Goal: Task Accomplishment & Management: Manage account settings

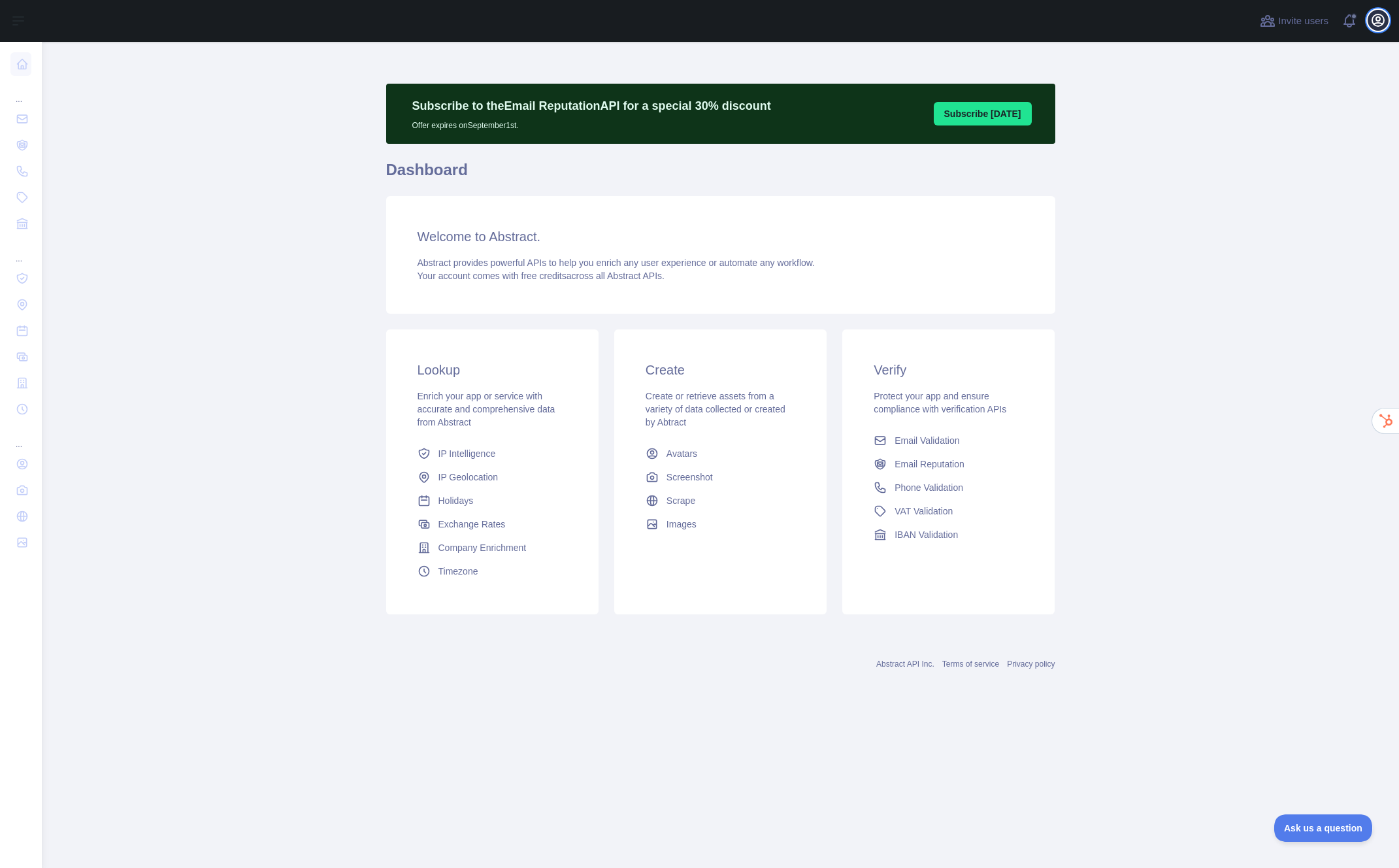
click at [1378, 24] on icon "button" at bounding box center [1379, 20] width 16 height 16
click at [1284, 115] on link "Organization" at bounding box center [1315, 118] width 146 height 24
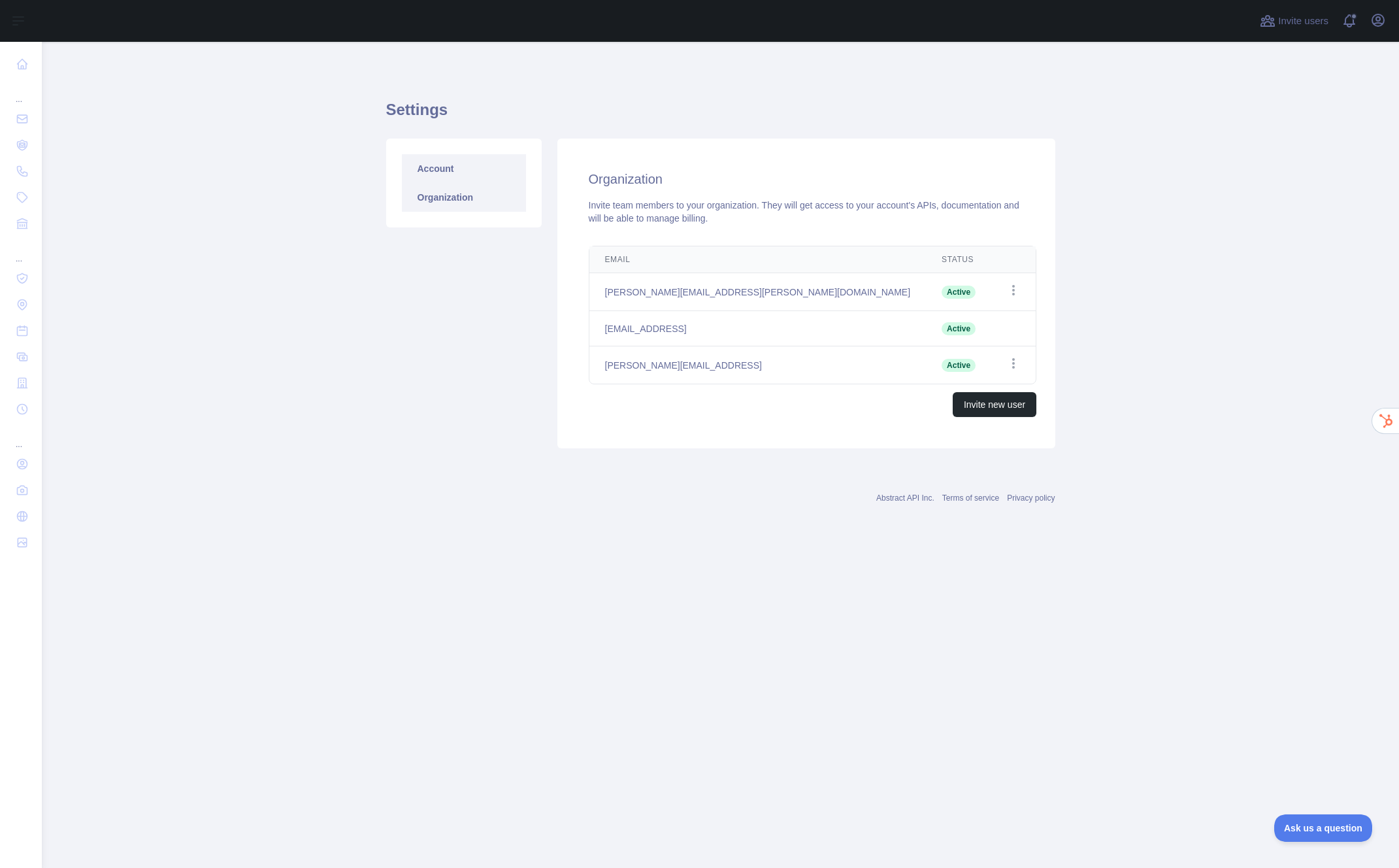
click at [455, 154] on link "Account" at bounding box center [463, 168] width 124 height 29
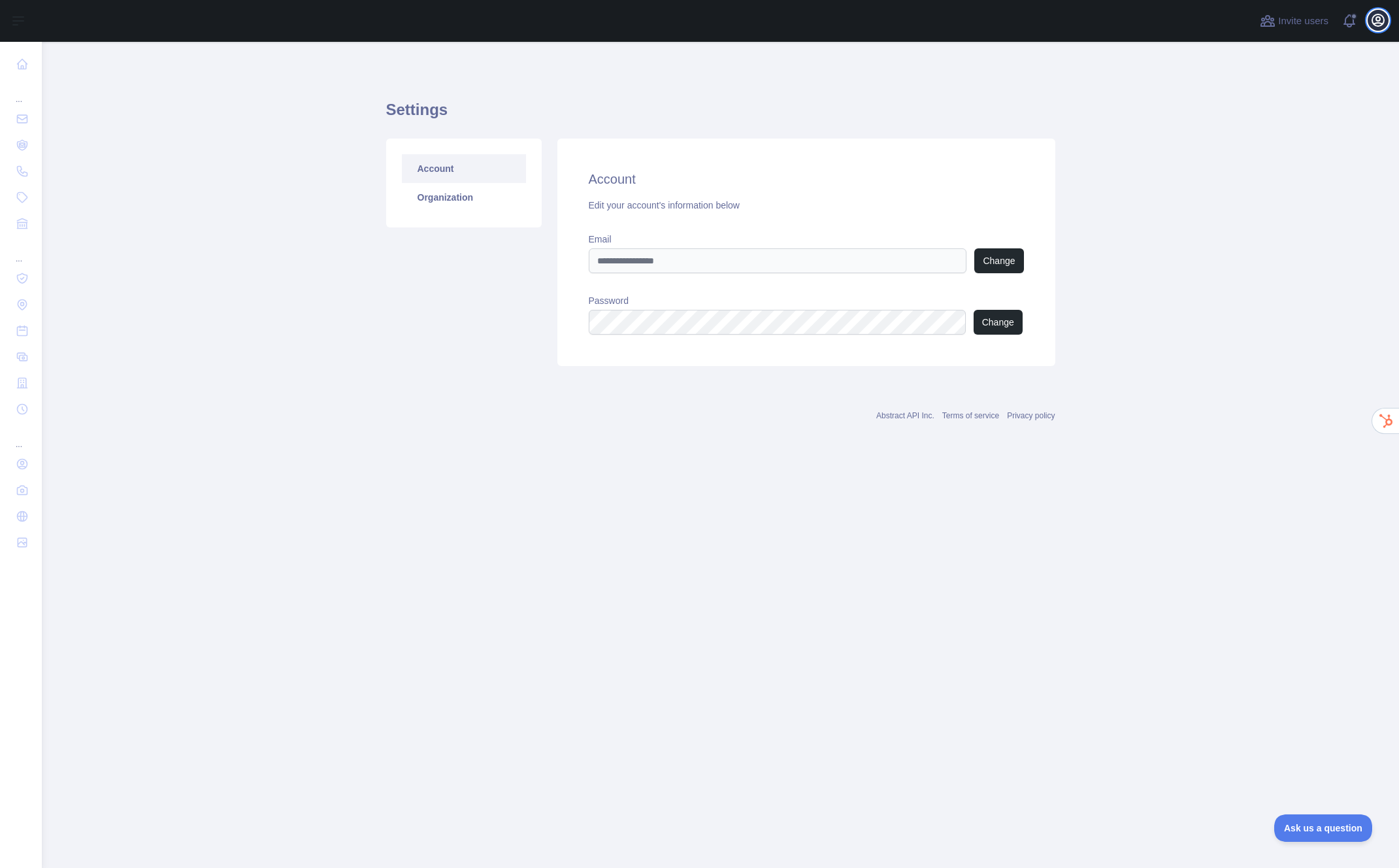
click at [1375, 20] on icon "button" at bounding box center [1379, 20] width 16 height 16
click at [1290, 134] on button "Billing" at bounding box center [1315, 142] width 146 height 24
